Goal: Task Accomplishment & Management: Manage account settings

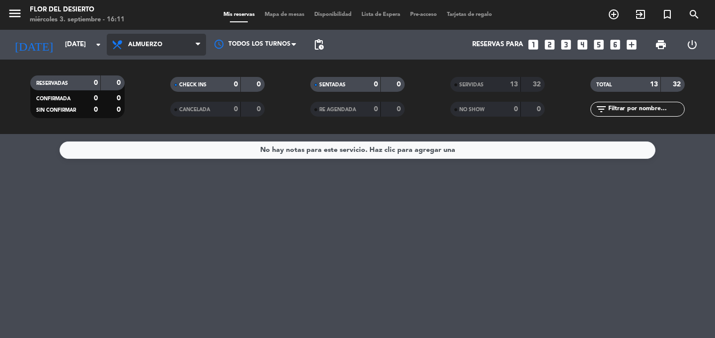
click at [183, 44] on span "Almuerzo" at bounding box center [156, 45] width 99 height 22
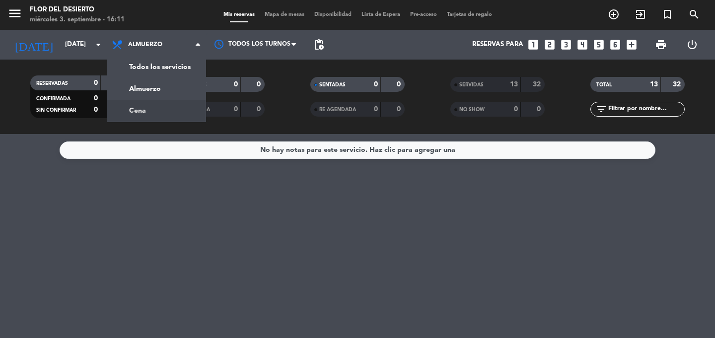
click at [471, 85] on span "SERVIDAS" at bounding box center [471, 84] width 24 height 5
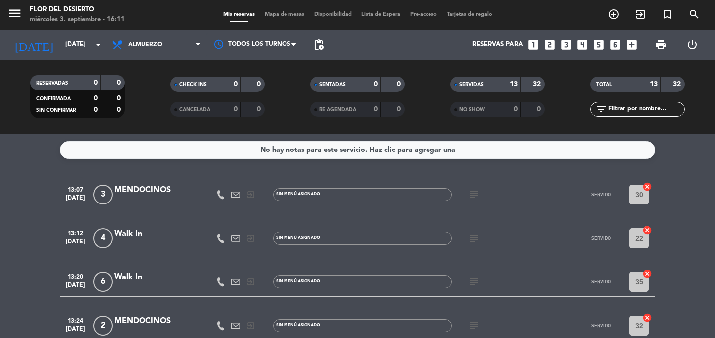
click at [469, 200] on div "subject" at bounding box center [496, 194] width 89 height 29
click at [473, 197] on icon "subject" at bounding box center [474, 195] width 12 height 12
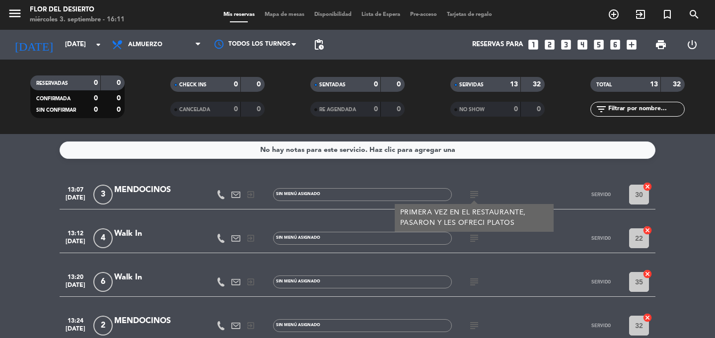
click at [189, 199] on div at bounding box center [156, 201] width 84 height 8
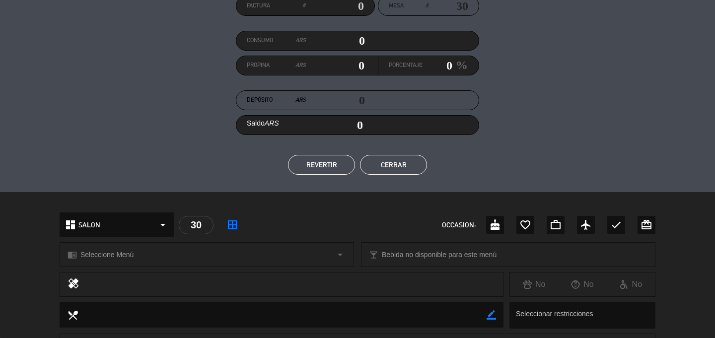
scroll to position [89, 0]
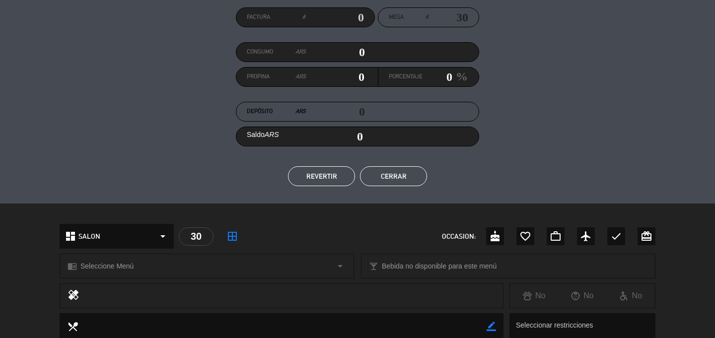
click at [382, 168] on button "Cerrar" at bounding box center [393, 176] width 67 height 20
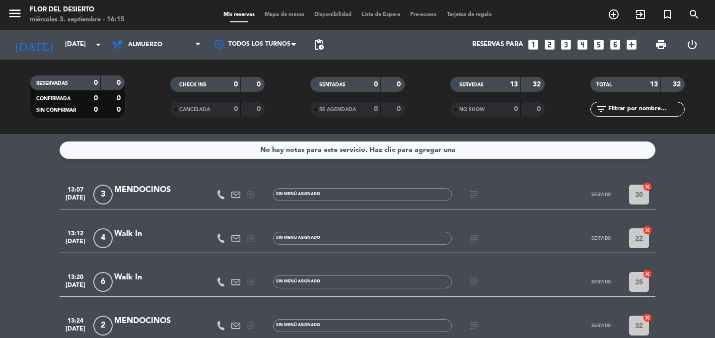
click at [137, 233] on div "Walk In" at bounding box center [156, 233] width 84 height 13
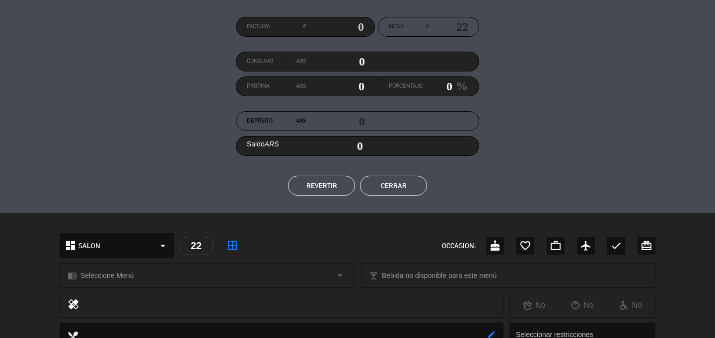
scroll to position [68, 0]
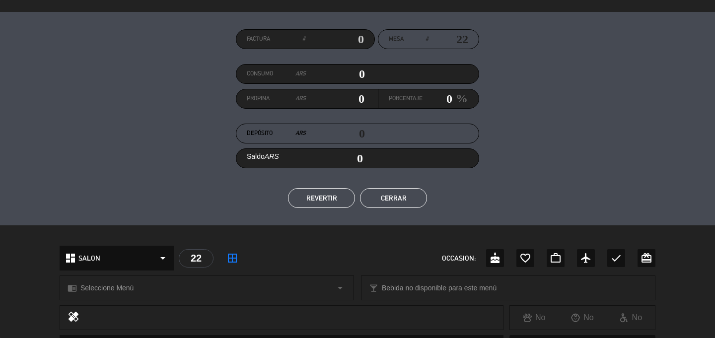
click at [390, 201] on button "Cerrar" at bounding box center [393, 198] width 67 height 20
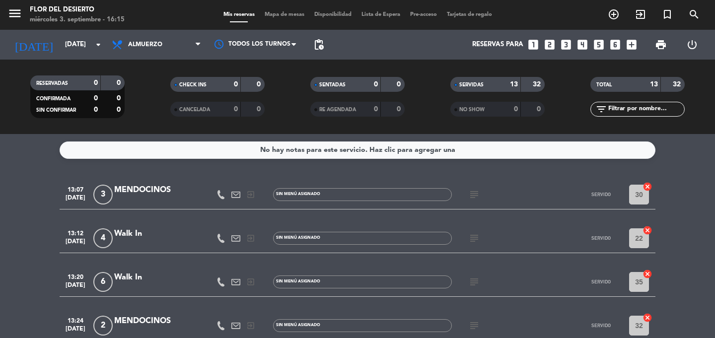
click at [141, 278] on div "Walk In" at bounding box center [156, 277] width 84 height 13
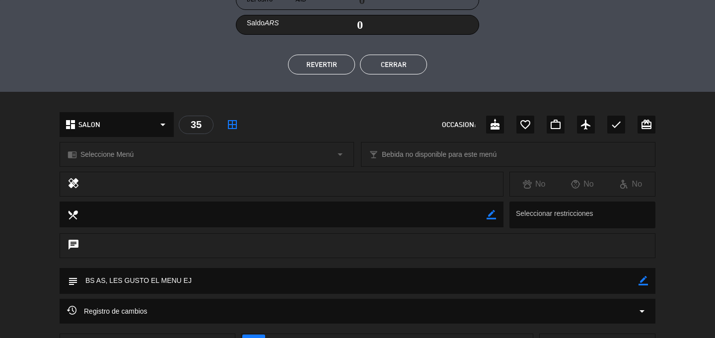
scroll to position [98, 0]
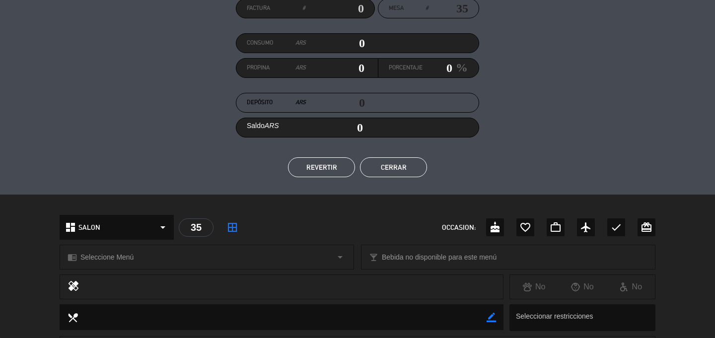
click at [379, 175] on button "Cerrar" at bounding box center [393, 167] width 67 height 20
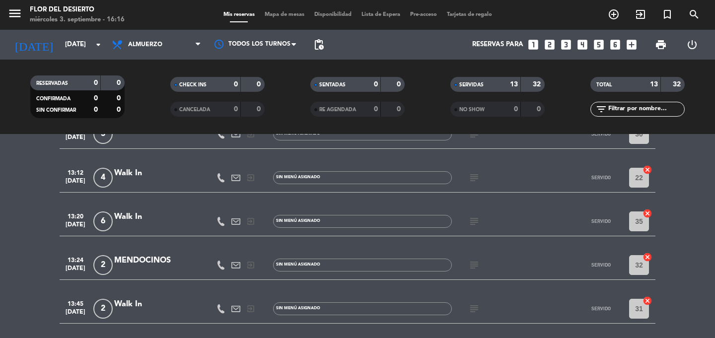
scroll to position [66, 0]
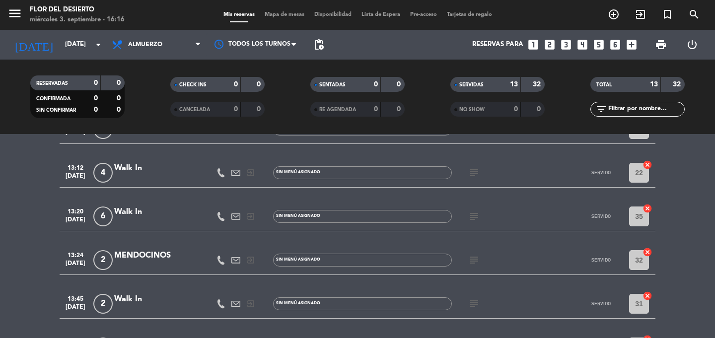
click at [473, 258] on icon "subject" at bounding box center [474, 260] width 12 height 12
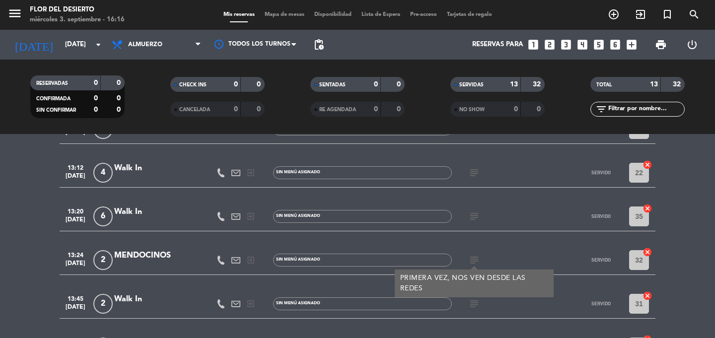
click at [164, 252] on div "MENDOCINOS" at bounding box center [156, 255] width 84 height 13
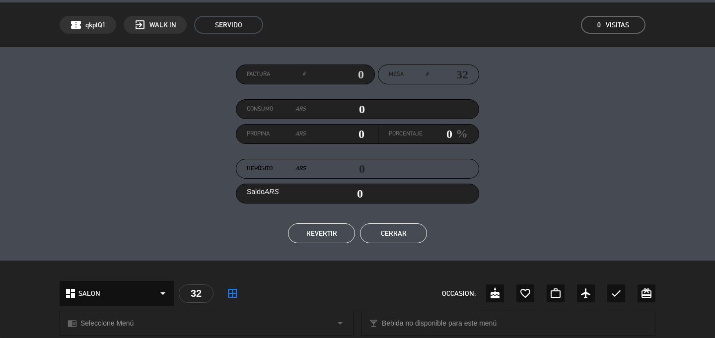
scroll to position [0, 0]
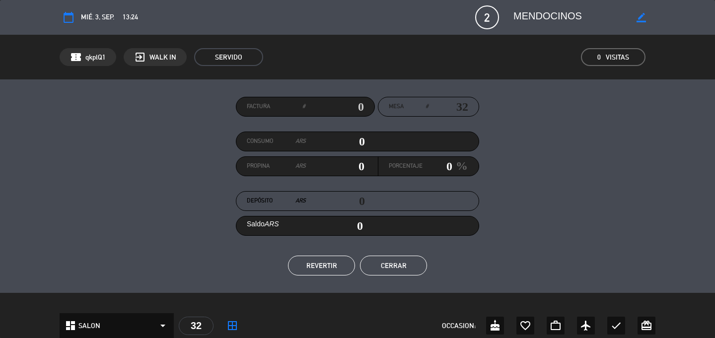
click at [395, 260] on button "Cerrar" at bounding box center [393, 266] width 67 height 20
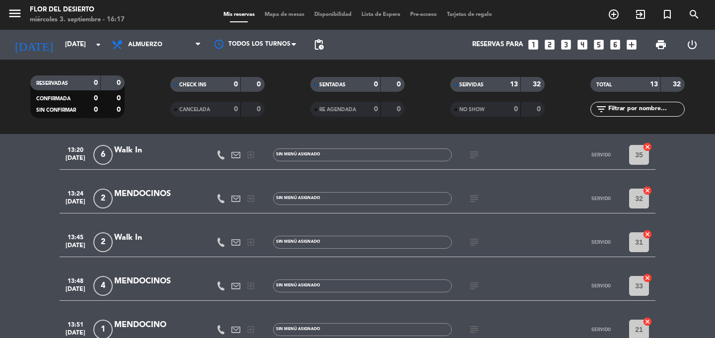
scroll to position [141, 0]
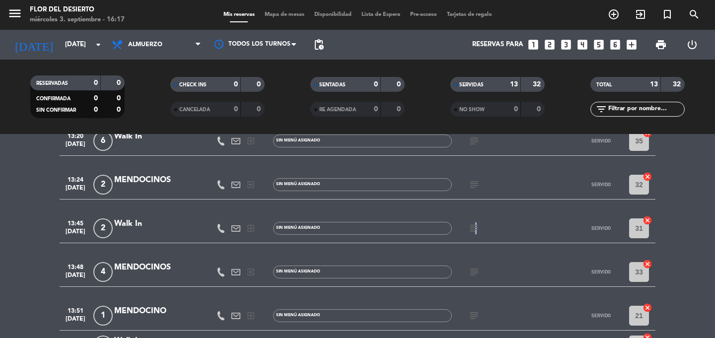
click at [474, 229] on icon "subject" at bounding box center [474, 228] width 12 height 12
click at [474, 228] on icon "subject" at bounding box center [474, 228] width 12 height 12
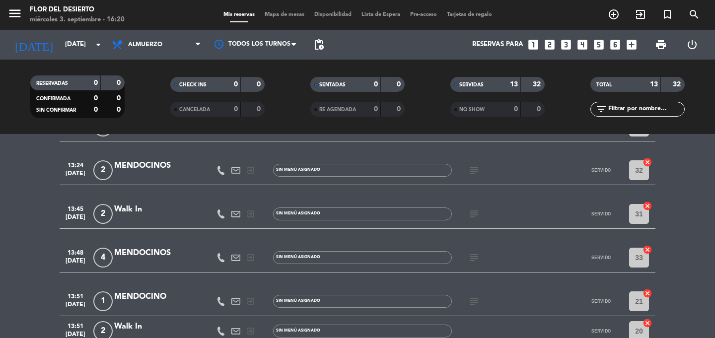
scroll to position [159, 0]
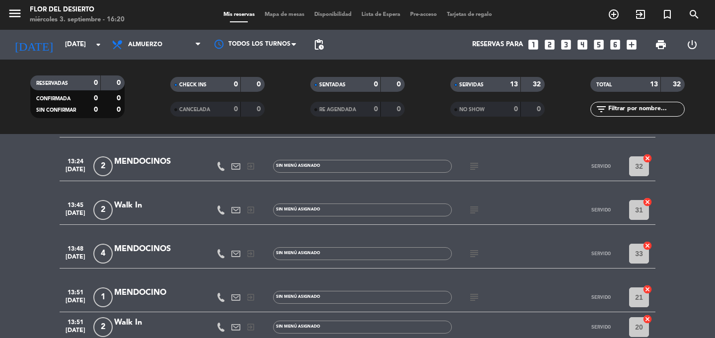
click at [477, 205] on icon "subject" at bounding box center [474, 210] width 12 height 12
click at [473, 250] on icon "subject" at bounding box center [474, 254] width 12 height 12
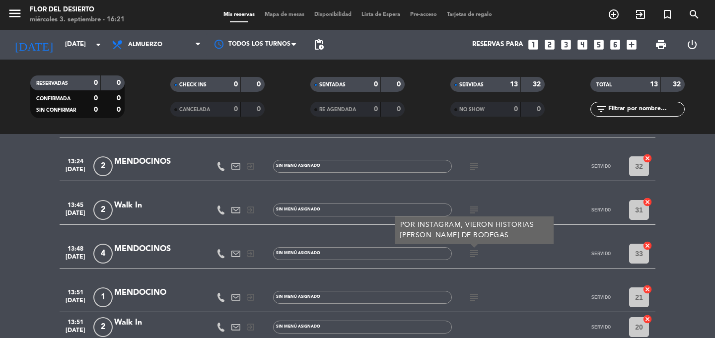
click at [174, 240] on div "13:48 [DATE] 4 MENDOCINOS exit_to_app Sin menú asignado subject POR INSTAGRAM, …" at bounding box center [358, 254] width 596 height 30
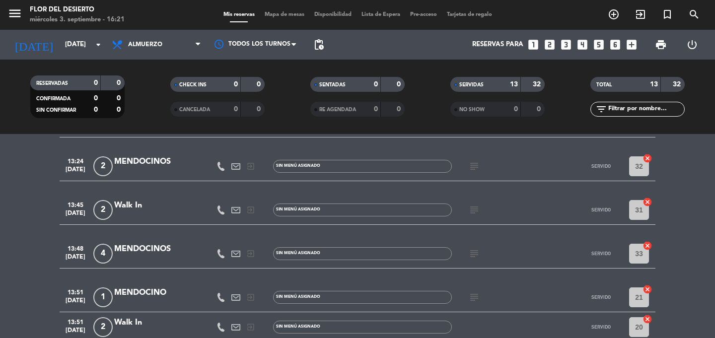
click at [168, 247] on div "MENDOCINOS" at bounding box center [156, 249] width 84 height 13
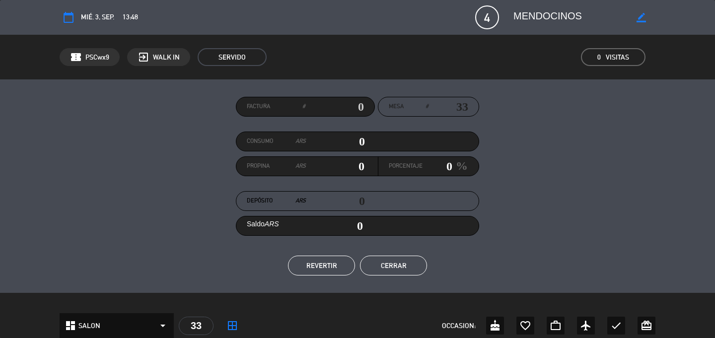
click at [407, 270] on button "Cerrar" at bounding box center [393, 266] width 67 height 20
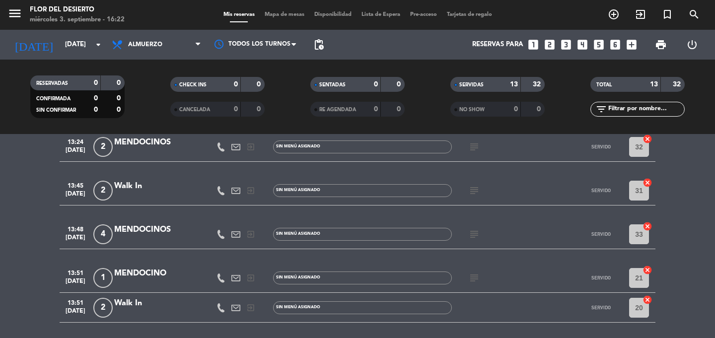
scroll to position [179, 0]
click at [477, 237] on icon "subject" at bounding box center [474, 234] width 12 height 12
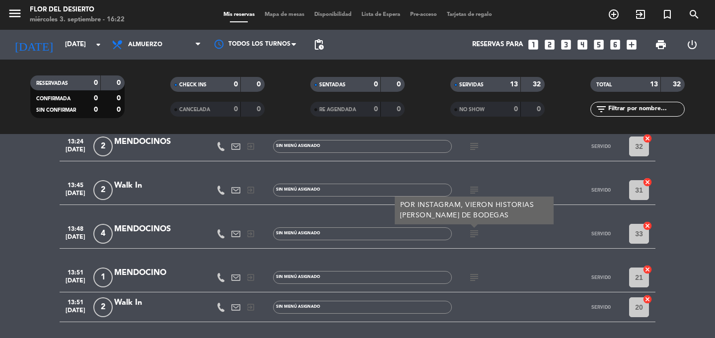
click at [476, 236] on icon "subject" at bounding box center [474, 234] width 12 height 12
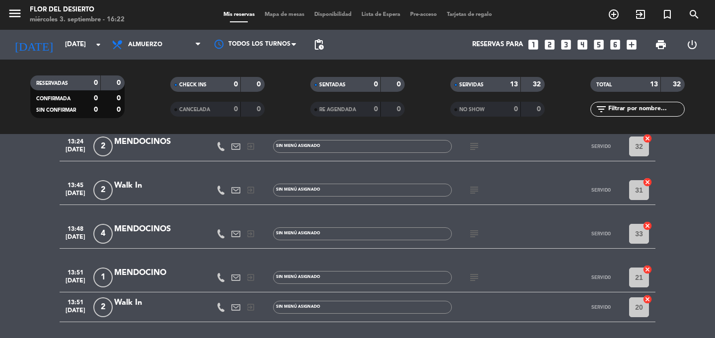
click at [475, 279] on icon "subject" at bounding box center [474, 278] width 12 height 12
click at [485, 282] on div "subject YA HABIA VENIDO" at bounding box center [496, 277] width 89 height 29
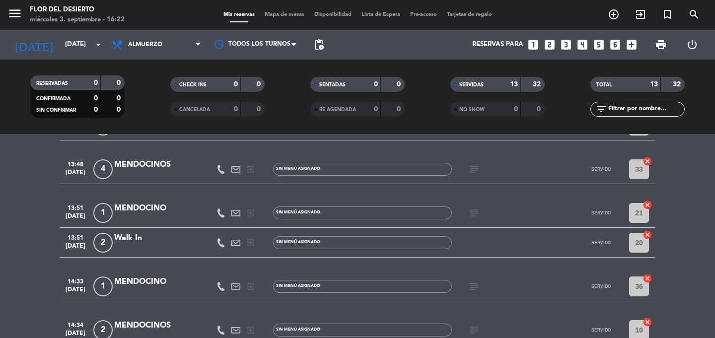
scroll to position [267, 0]
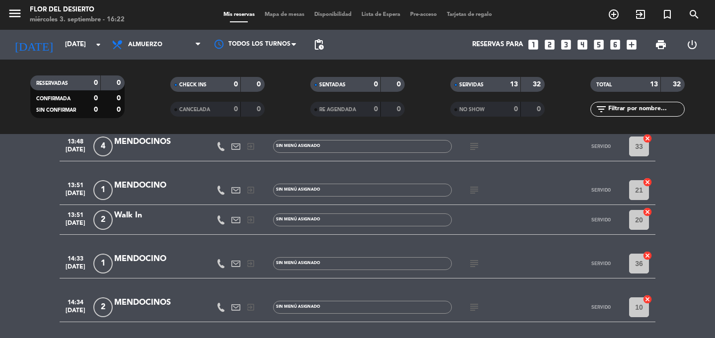
click at [153, 189] on div "MENDOCINO" at bounding box center [156, 185] width 84 height 13
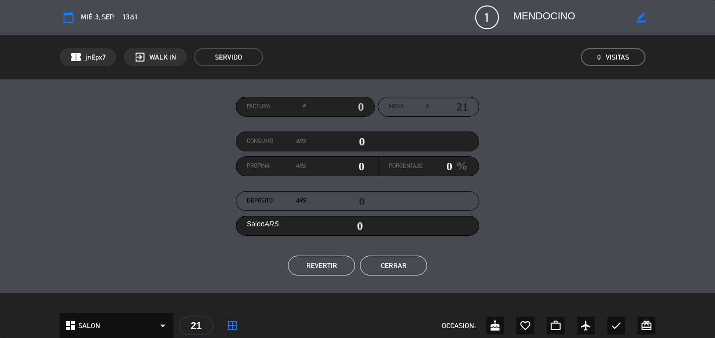
click at [400, 268] on button "Cerrar" at bounding box center [393, 266] width 67 height 20
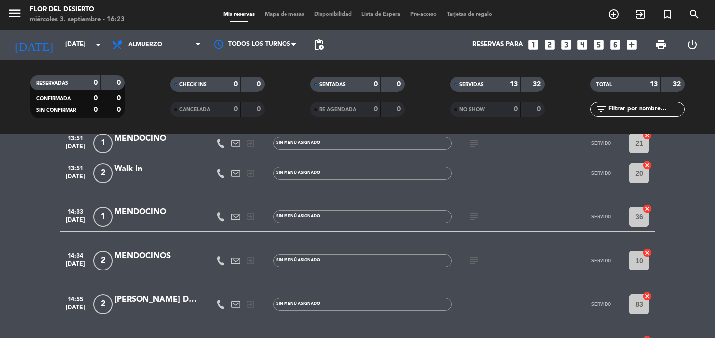
scroll to position [314, 0]
click at [478, 259] on icon "subject" at bounding box center [474, 260] width 12 height 12
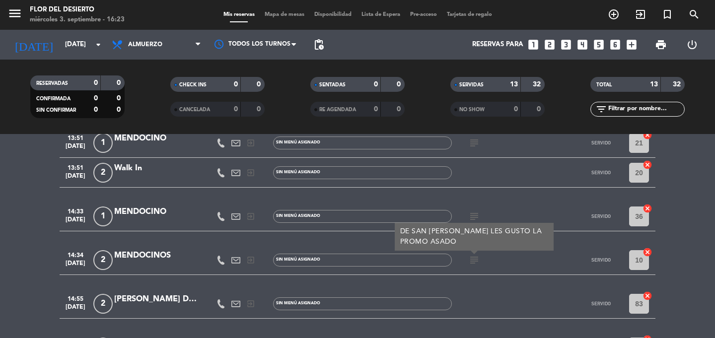
click at [153, 257] on div "MENDOCINOS" at bounding box center [156, 255] width 84 height 13
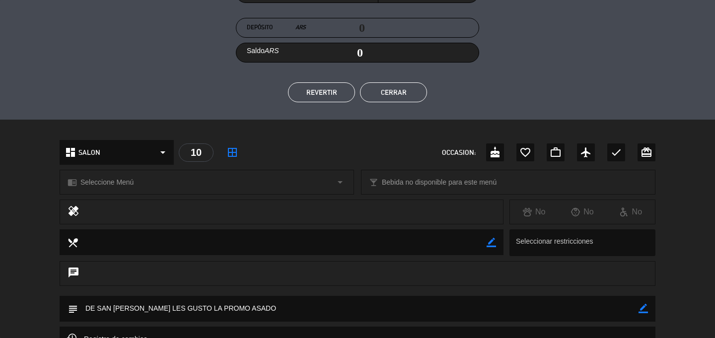
scroll to position [74, 0]
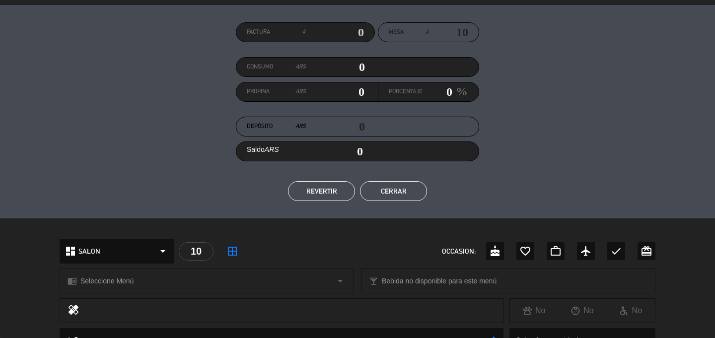
click at [408, 191] on button "Cerrar" at bounding box center [393, 191] width 67 height 20
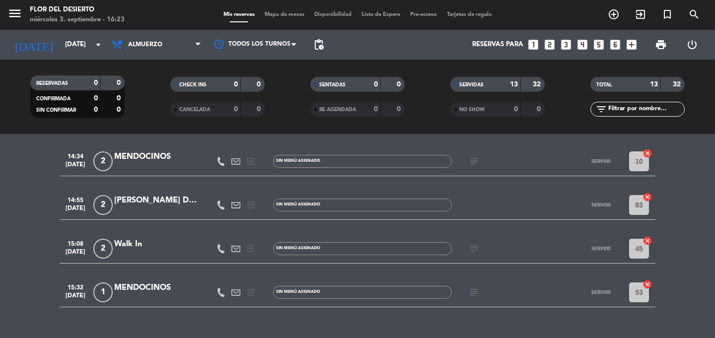
scroll to position [413, 0]
click at [481, 242] on span "subject" at bounding box center [474, 248] width 15 height 12
click at [476, 247] on icon "subject" at bounding box center [474, 248] width 12 height 12
click at [496, 250] on div "subject BRASIL LES GUSTO LA CARTA" at bounding box center [496, 247] width 89 height 29
click at [460, 298] on div "subject" at bounding box center [496, 291] width 89 height 29
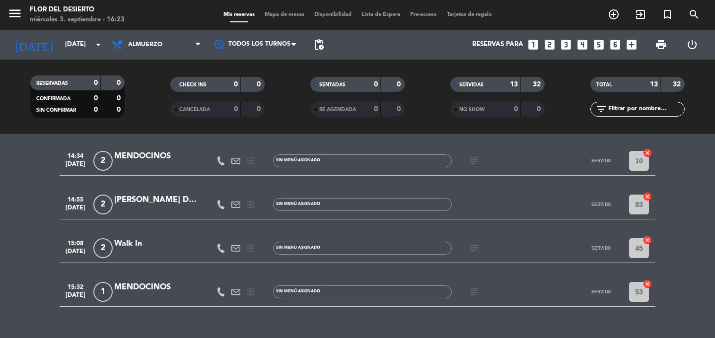
click at [474, 294] on icon "subject" at bounding box center [474, 292] width 12 height 12
click at [492, 295] on div "subject LE GUSTO LA CARTA" at bounding box center [496, 291] width 89 height 29
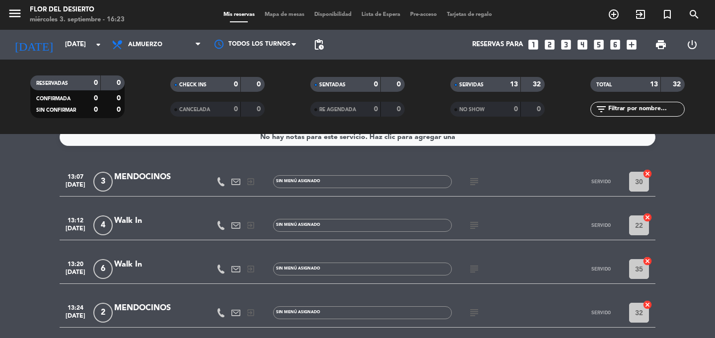
scroll to position [0, 0]
